Goal: Find specific fact: Find contact information

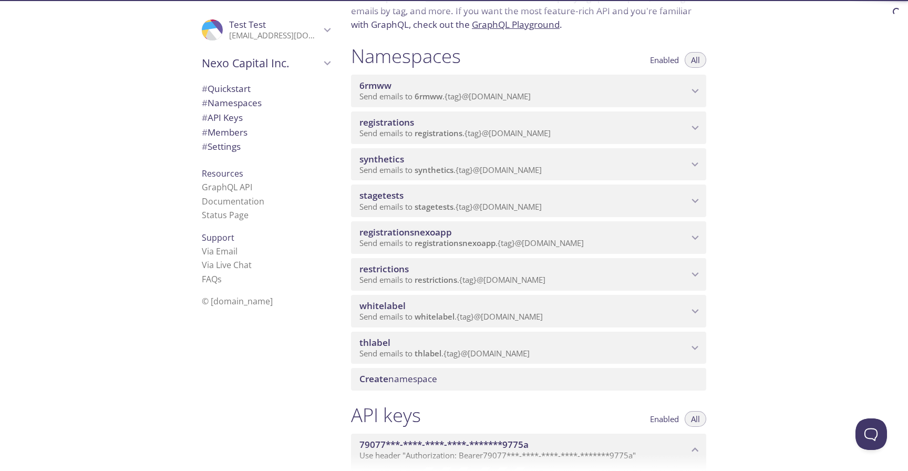
scroll to position [94, 0]
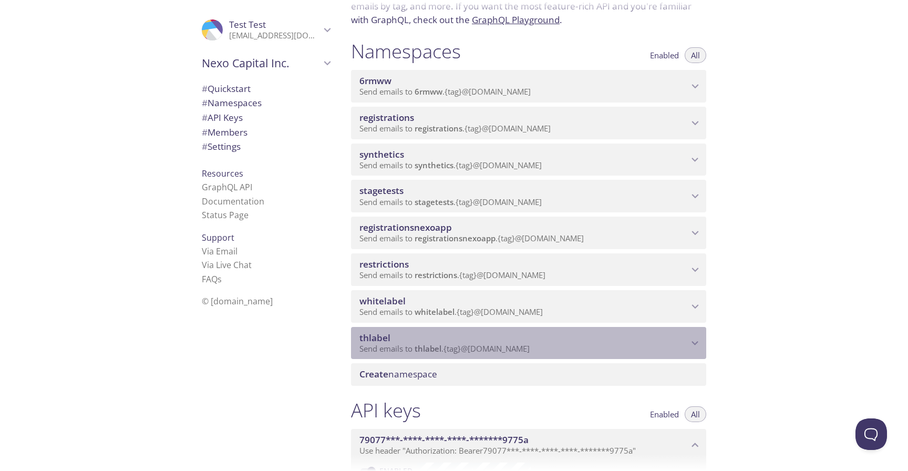
click at [682, 344] on p "Send emails to thlabel . {tag} @[DOMAIN_NAME]" at bounding box center [523, 349] width 329 height 11
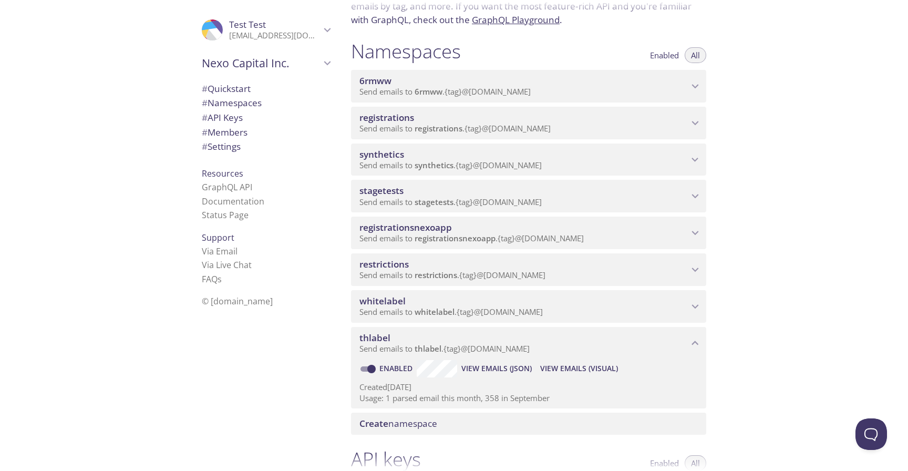
click at [498, 366] on span "View Emails (JSON)" at bounding box center [496, 368] width 70 height 13
click at [592, 364] on span "View Emails (Visual)" at bounding box center [579, 368] width 78 height 13
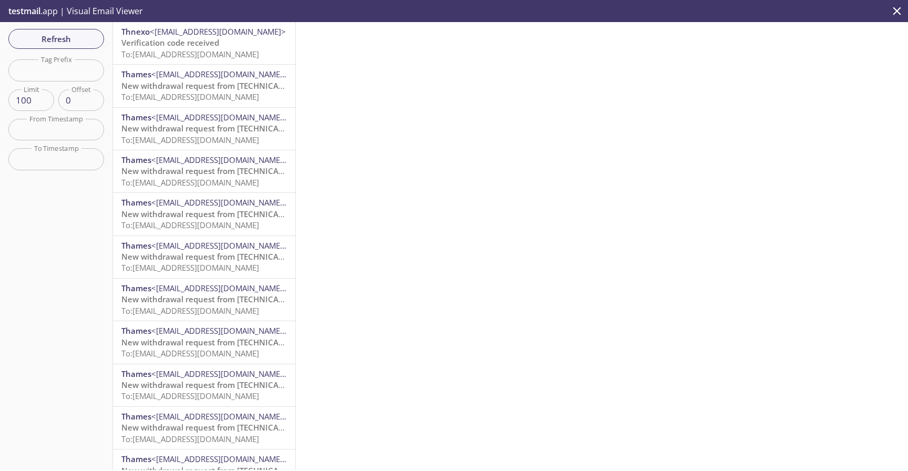
click at [181, 46] on span "Verification code received" at bounding box center [170, 42] width 98 height 11
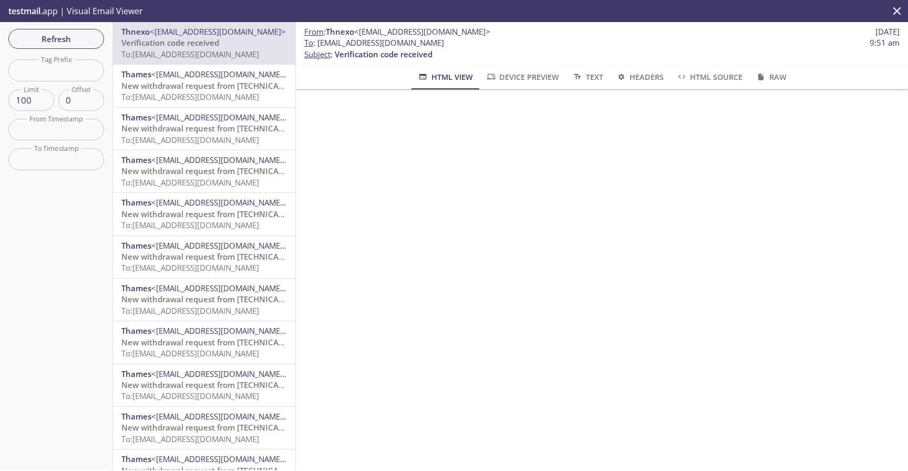
scroll to position [108, 0]
drag, startPoint x: 509, startPoint y: 41, endPoint x: 318, endPoint y: 44, distance: 191.2
click at [318, 44] on span "To : [EMAIL_ADDRESS][DOMAIN_NAME] 9:51 am" at bounding box center [601, 42] width 595 height 11
copy span "[EMAIL_ADDRESS][DOMAIN_NAME]"
